Goal: Find specific page/section

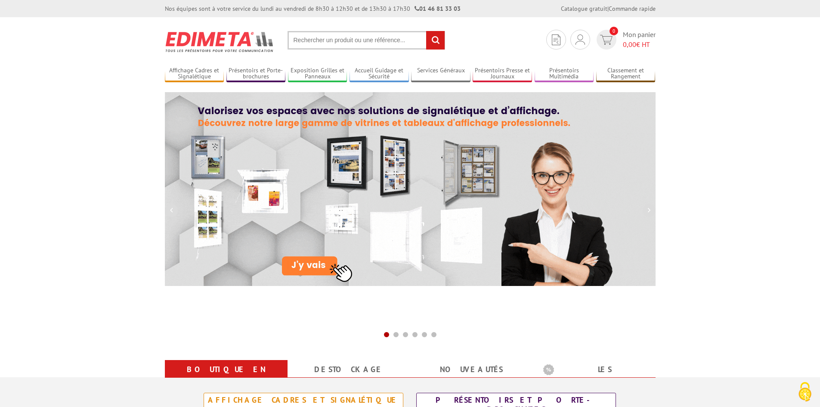
click at [358, 41] on input "text" at bounding box center [367, 40] width 158 height 19
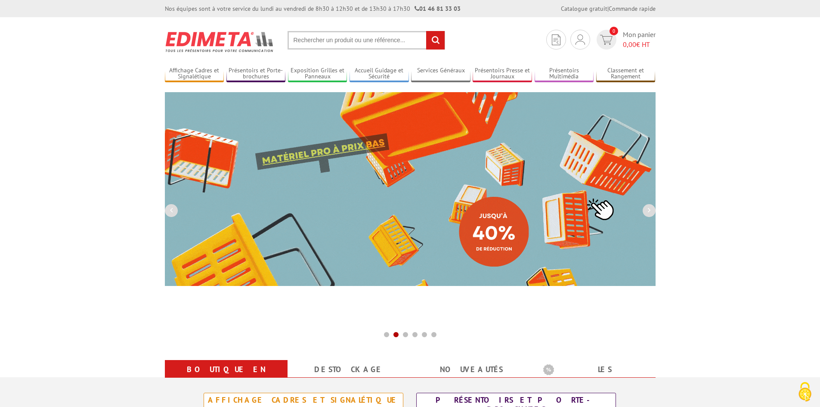
click at [359, 38] on input "text" at bounding box center [367, 40] width 158 height 19
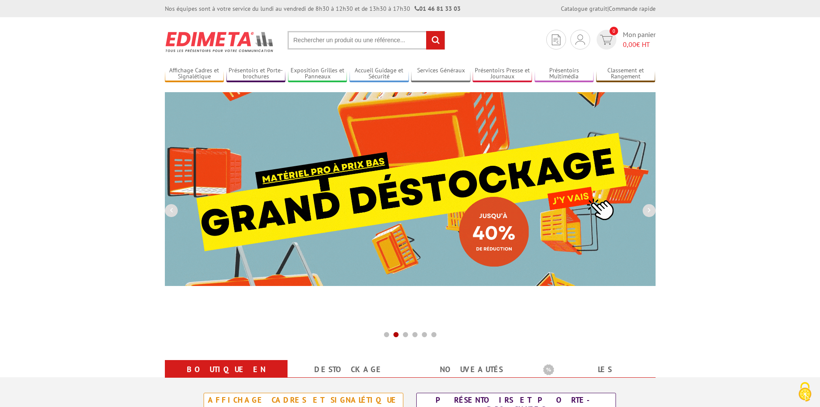
click at [357, 41] on input "text" at bounding box center [367, 40] width 158 height 19
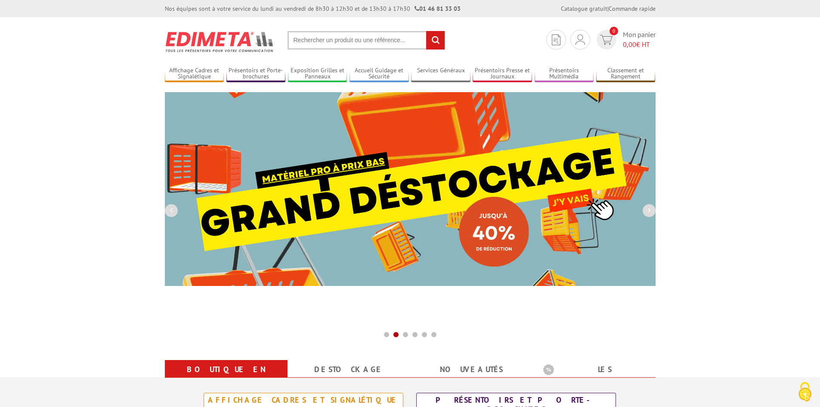
click at [357, 41] on input "text" at bounding box center [367, 40] width 158 height 19
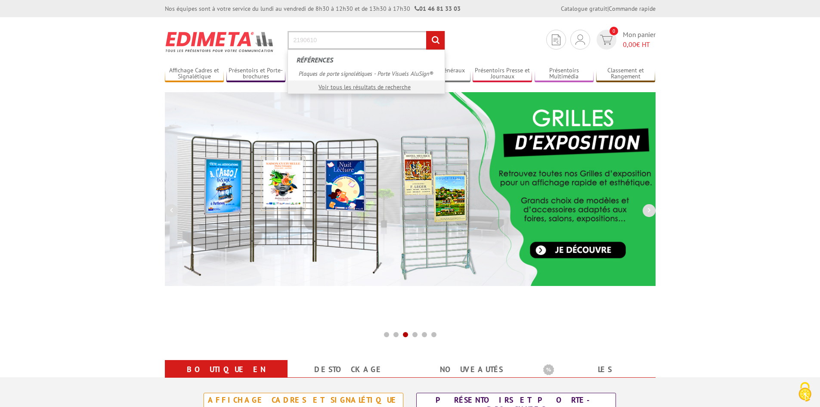
type input "2190610"
click at [426, 31] on input "rechercher" at bounding box center [435, 40] width 19 height 19
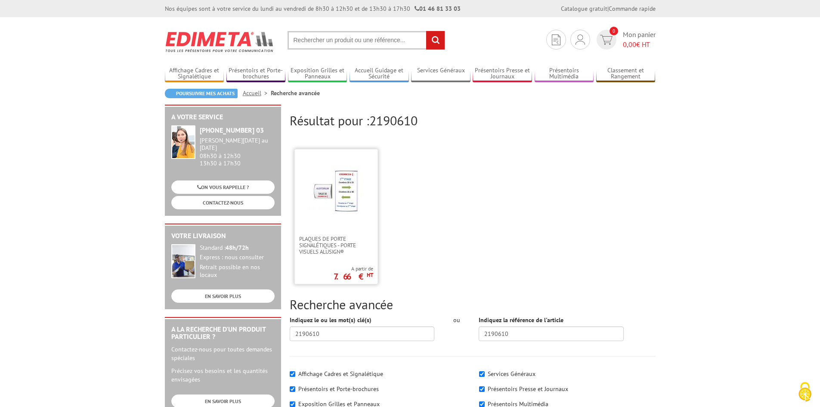
click at [333, 197] on img at bounding box center [336, 190] width 56 height 56
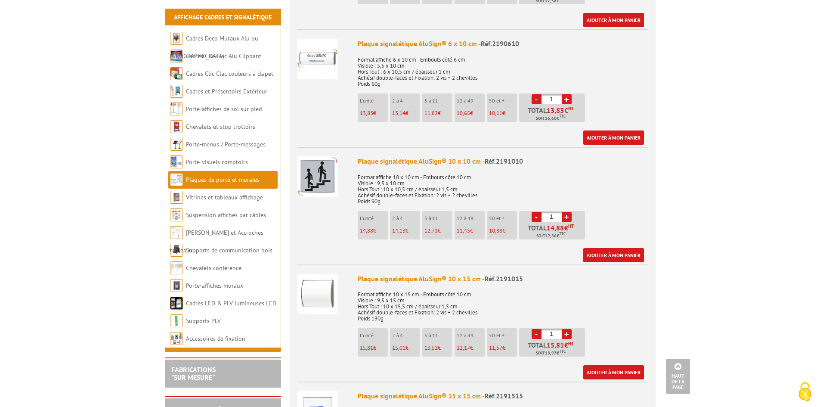
scroll to position [387, 0]
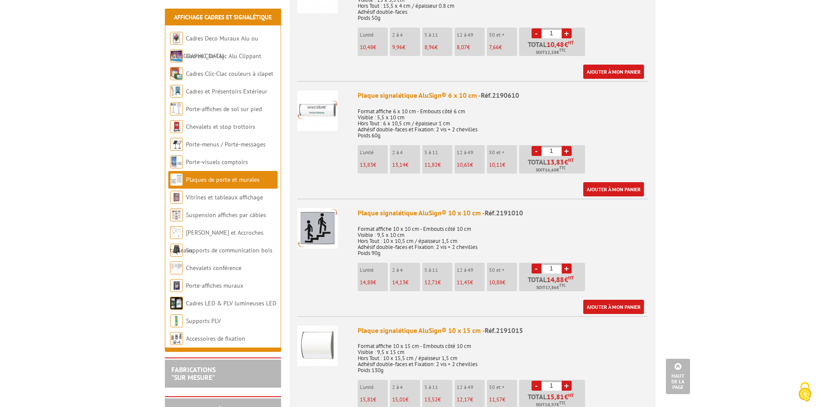
click at [325, 99] on img at bounding box center [317, 110] width 40 height 40
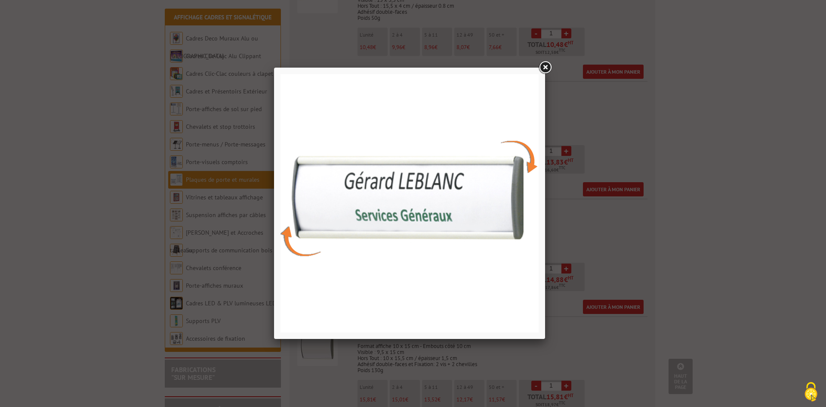
click at [546, 65] on link at bounding box center [545, 67] width 15 height 15
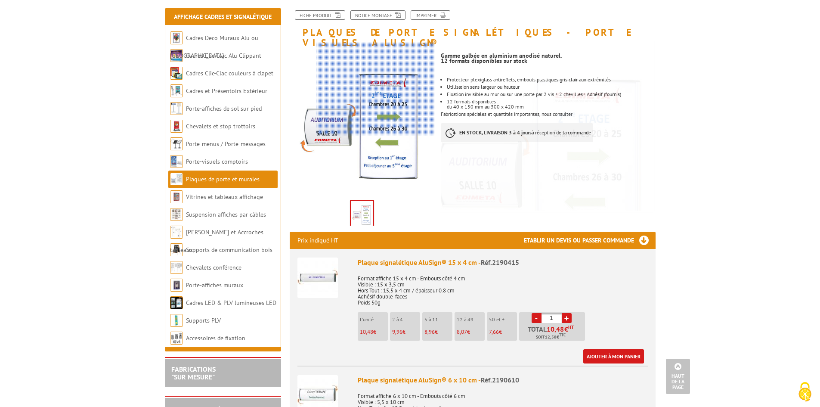
scroll to position [0, 0]
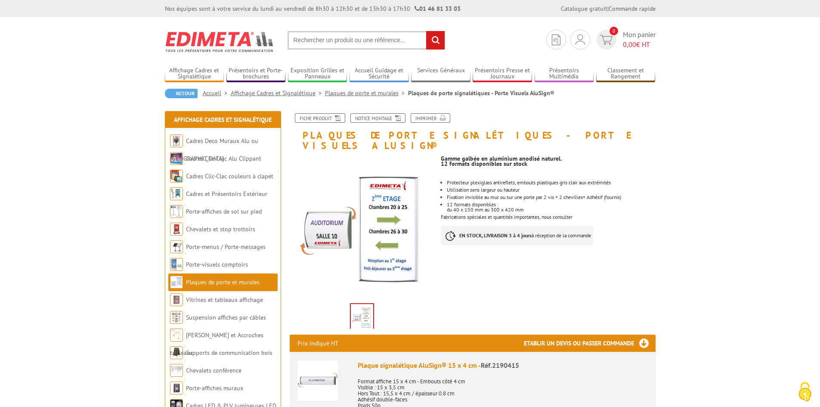
click at [390, 43] on input "text" at bounding box center [367, 40] width 158 height 19
type input "2190610 60x100"
click at [426, 31] on input "rechercher" at bounding box center [435, 40] width 19 height 19
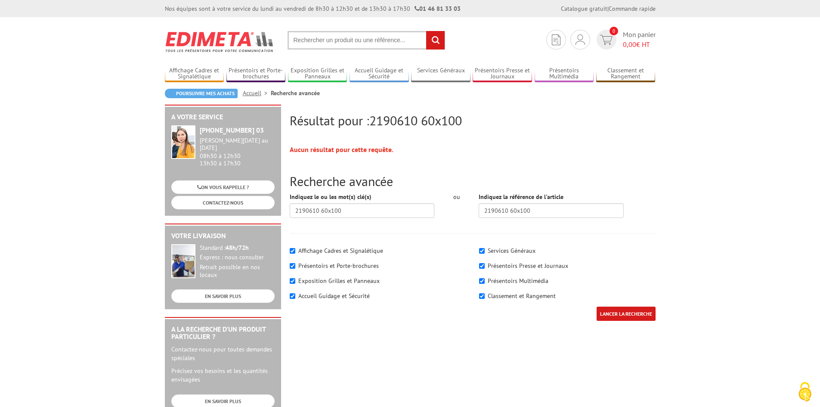
click at [373, 37] on input "text" at bounding box center [367, 40] width 158 height 19
type input "60x100"
click at [426, 31] on input "rechercher" at bounding box center [435, 40] width 19 height 19
